Goal: Task Accomplishment & Management: Use online tool/utility

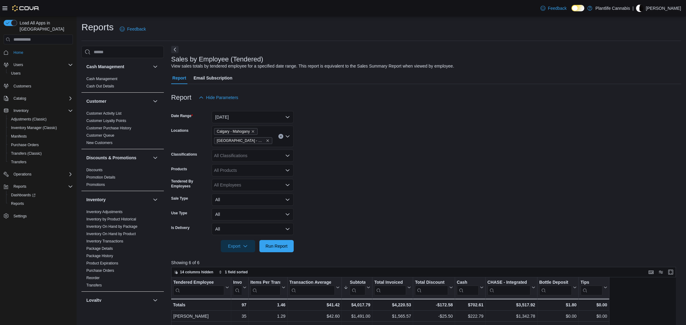
scroll to position [87, 0]
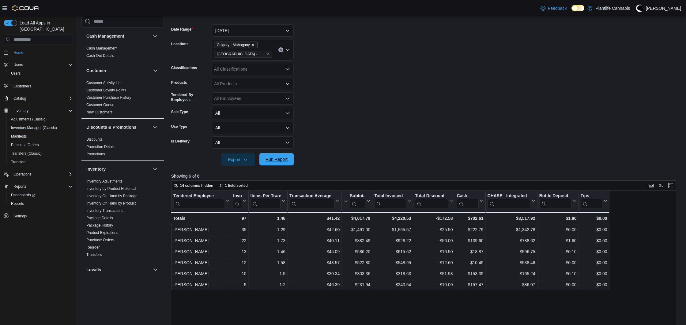
click at [285, 161] on span "Run Report" at bounding box center [276, 159] width 22 height 6
drag, startPoint x: 256, startPoint y: 46, endPoint x: 257, endPoint y: 48, distance: 3.2
click at [254, 46] on icon "Remove Calgary - Mahogany from selection in this group" at bounding box center [253, 45] width 2 height 2
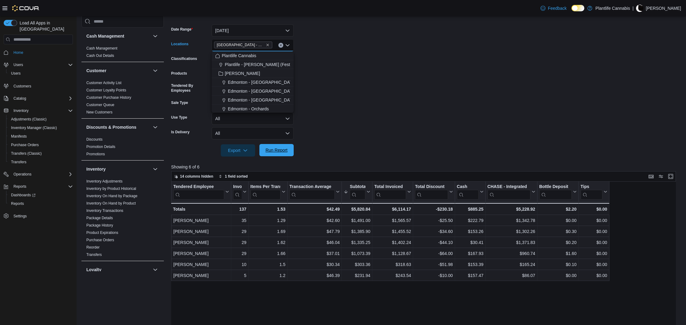
click at [285, 149] on span "Run Report" at bounding box center [276, 150] width 22 height 6
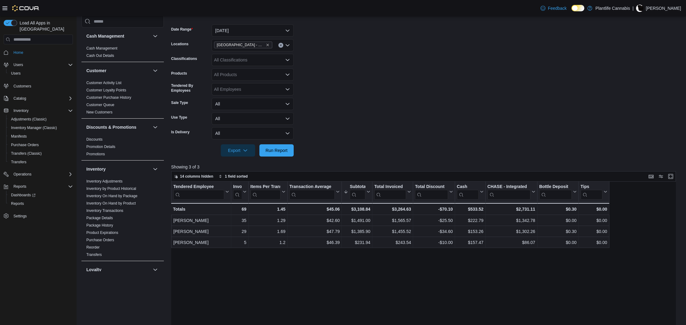
click at [274, 44] on div "[GEOGRAPHIC_DATA] - Mahogany Market" at bounding box center [252, 45] width 82 height 12
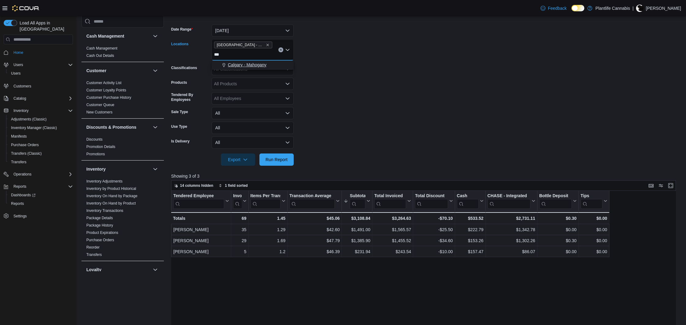
type input "***"
click at [245, 64] on span "Calgary - Mahogany" at bounding box center [247, 65] width 39 height 6
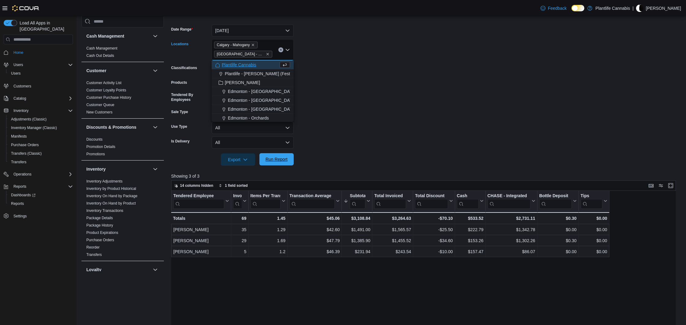
click at [283, 155] on span "Run Report" at bounding box center [276, 159] width 27 height 12
